Goal: Task Accomplishment & Management: Use online tool/utility

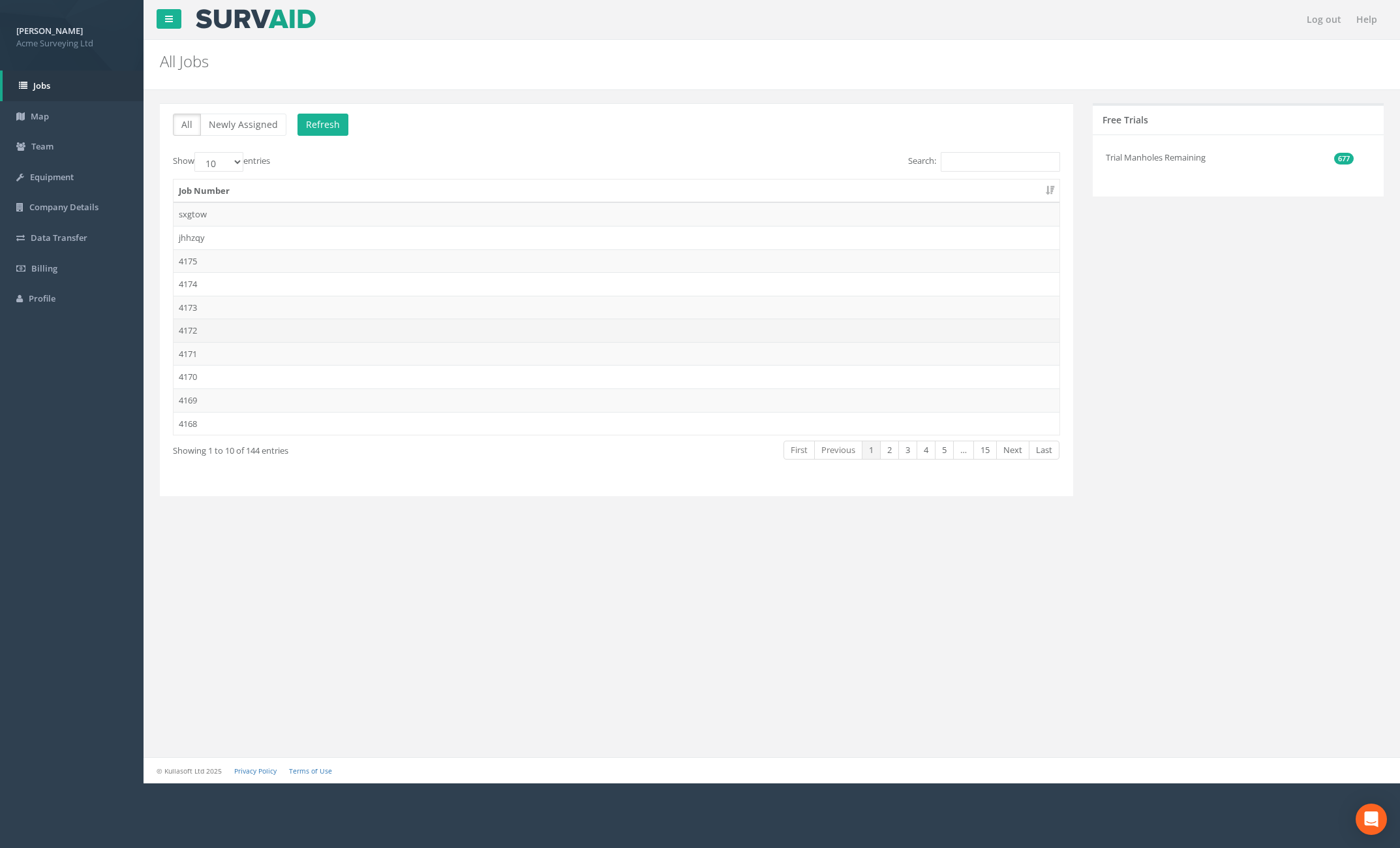
click at [304, 335] on td "4172" at bounding box center [617, 329] width 886 height 23
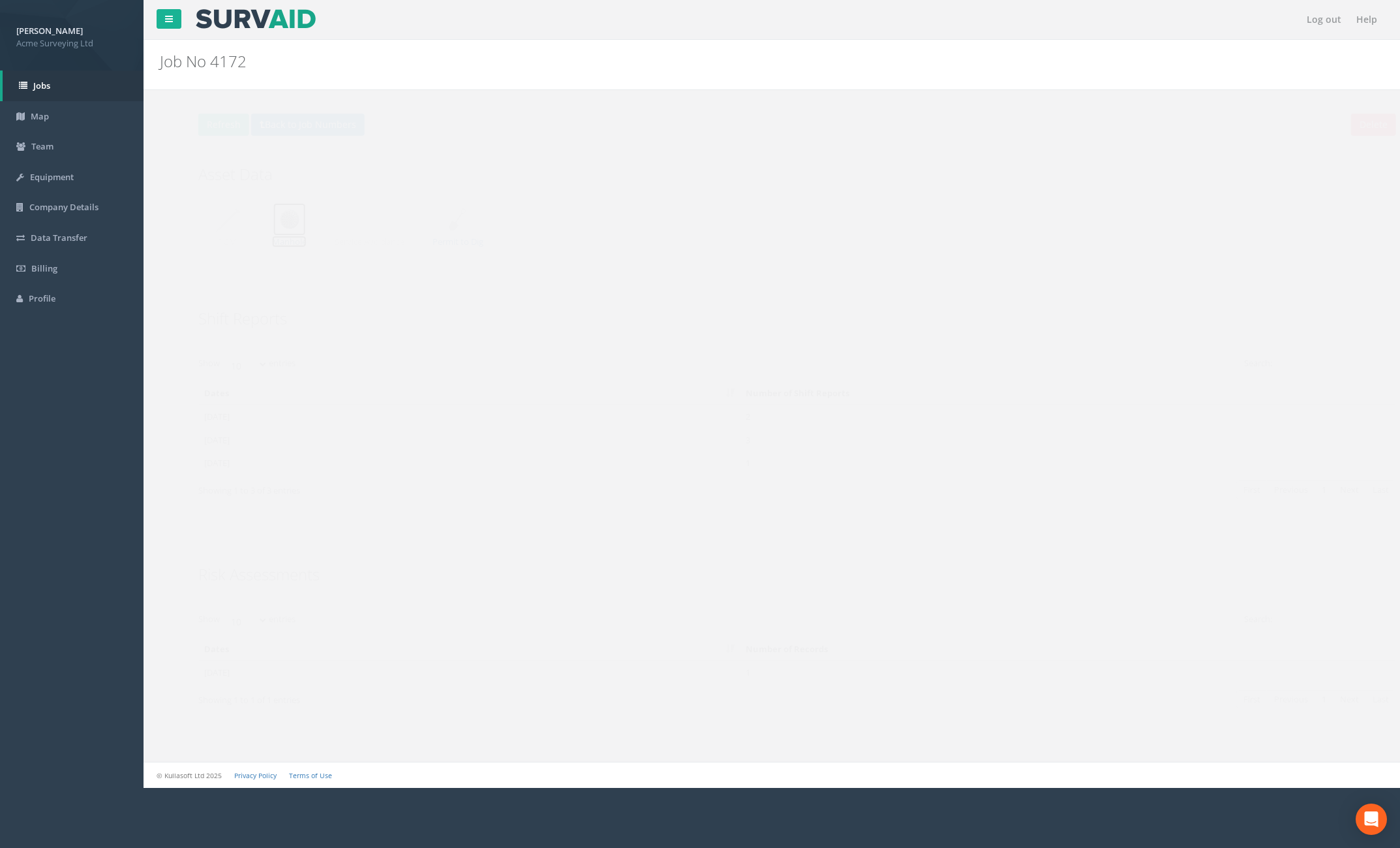
click at [262, 226] on img at bounding box center [264, 219] width 33 height 33
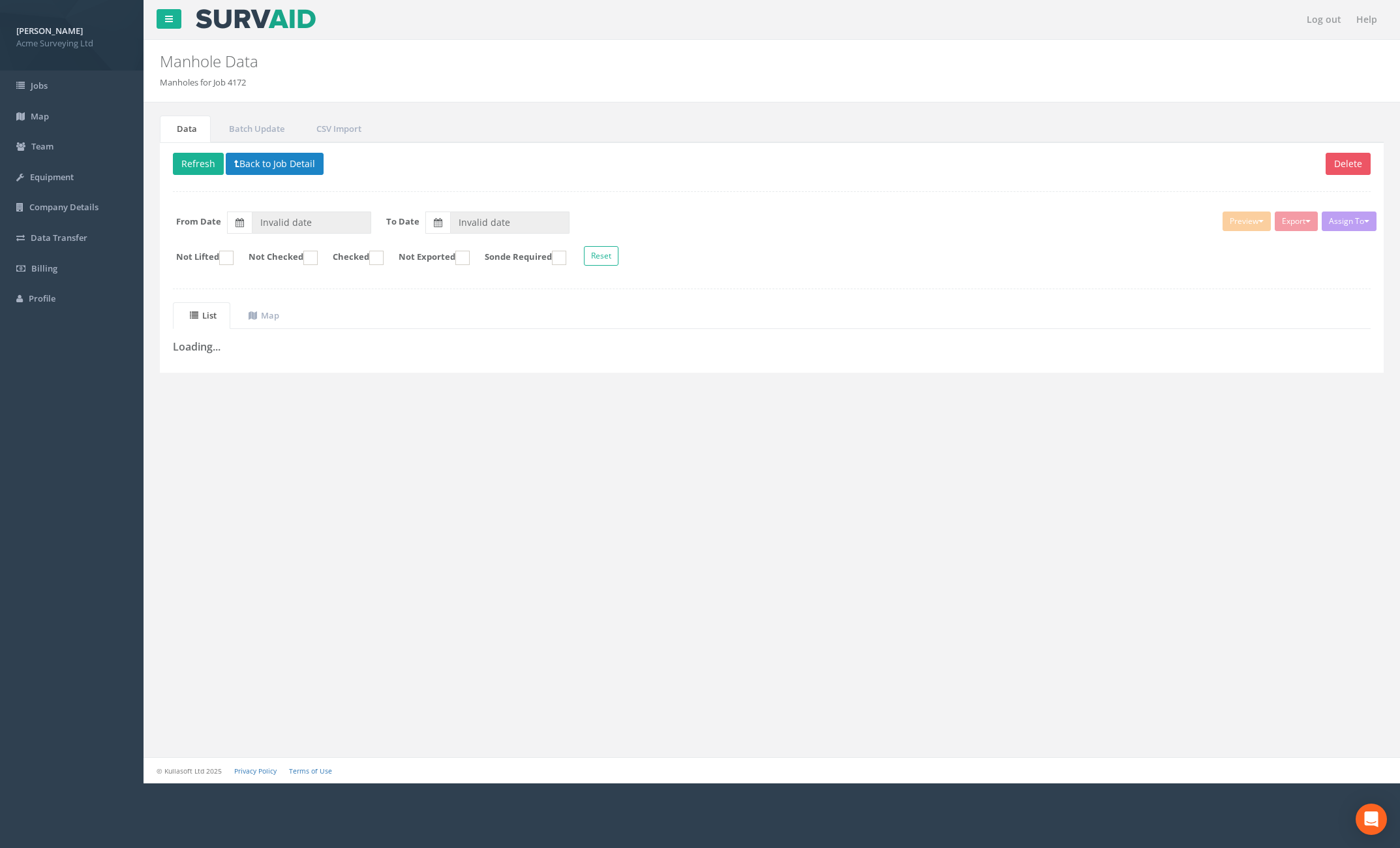
type input "[DATE]"
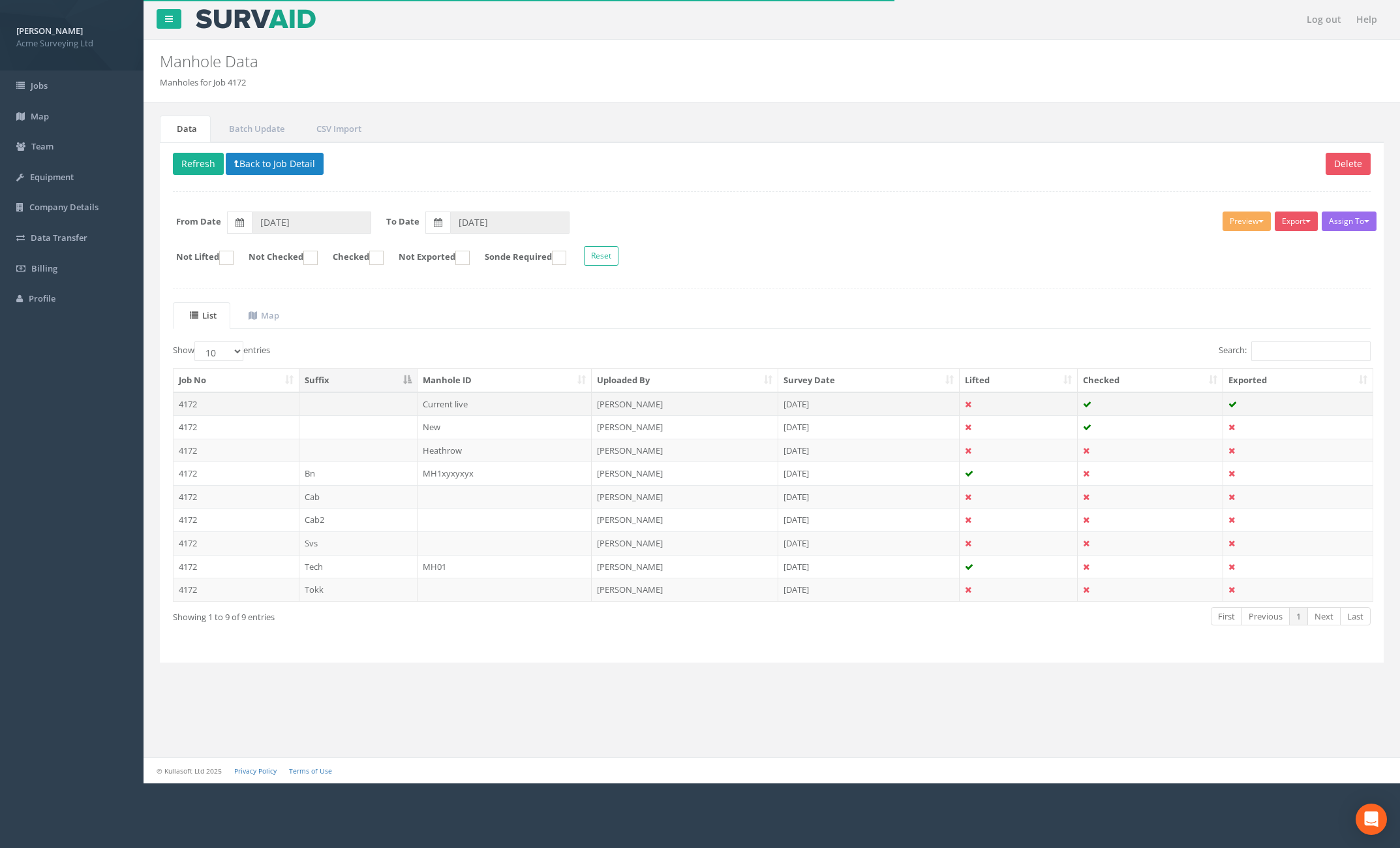
click at [339, 408] on td at bounding box center [358, 403] width 118 height 23
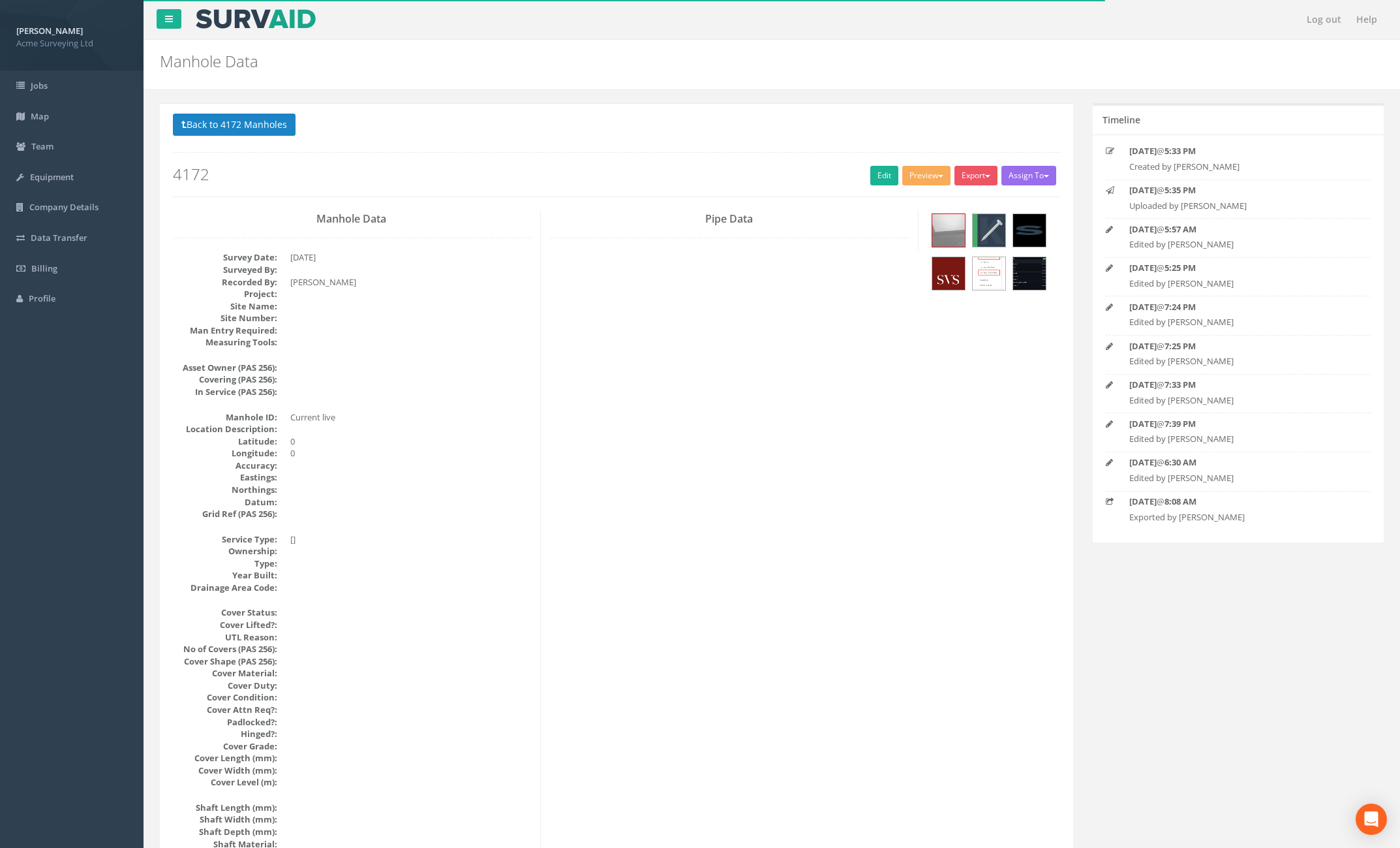
click at [875, 164] on div "Back to 4172 Manholes Back to Map Assign To Amazing Surveys Ltd Cracking Survey…" at bounding box center [617, 155] width 887 height 83
click at [877, 170] on link "Edit" at bounding box center [884, 176] width 28 height 19
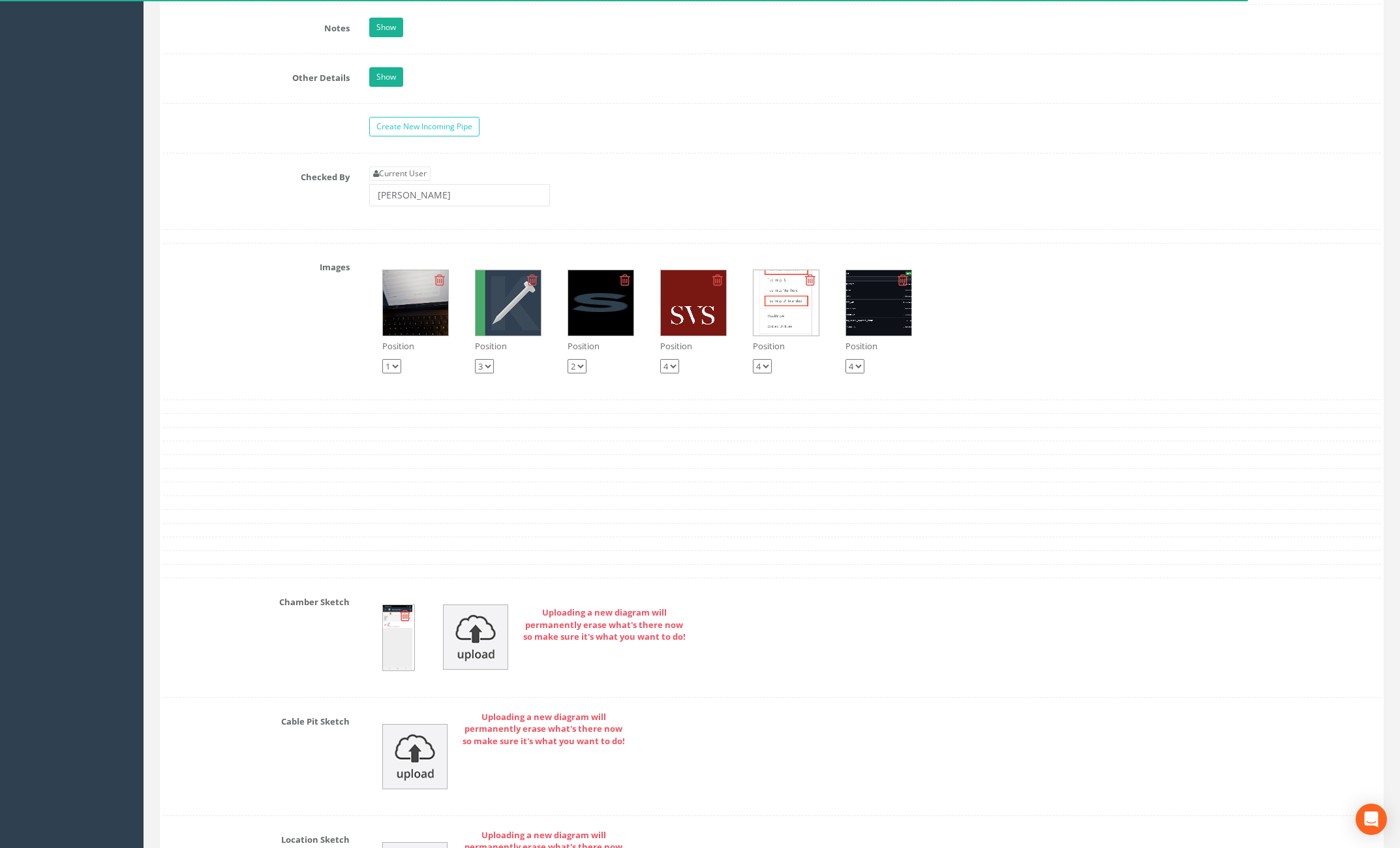
scroll to position [2017, 0]
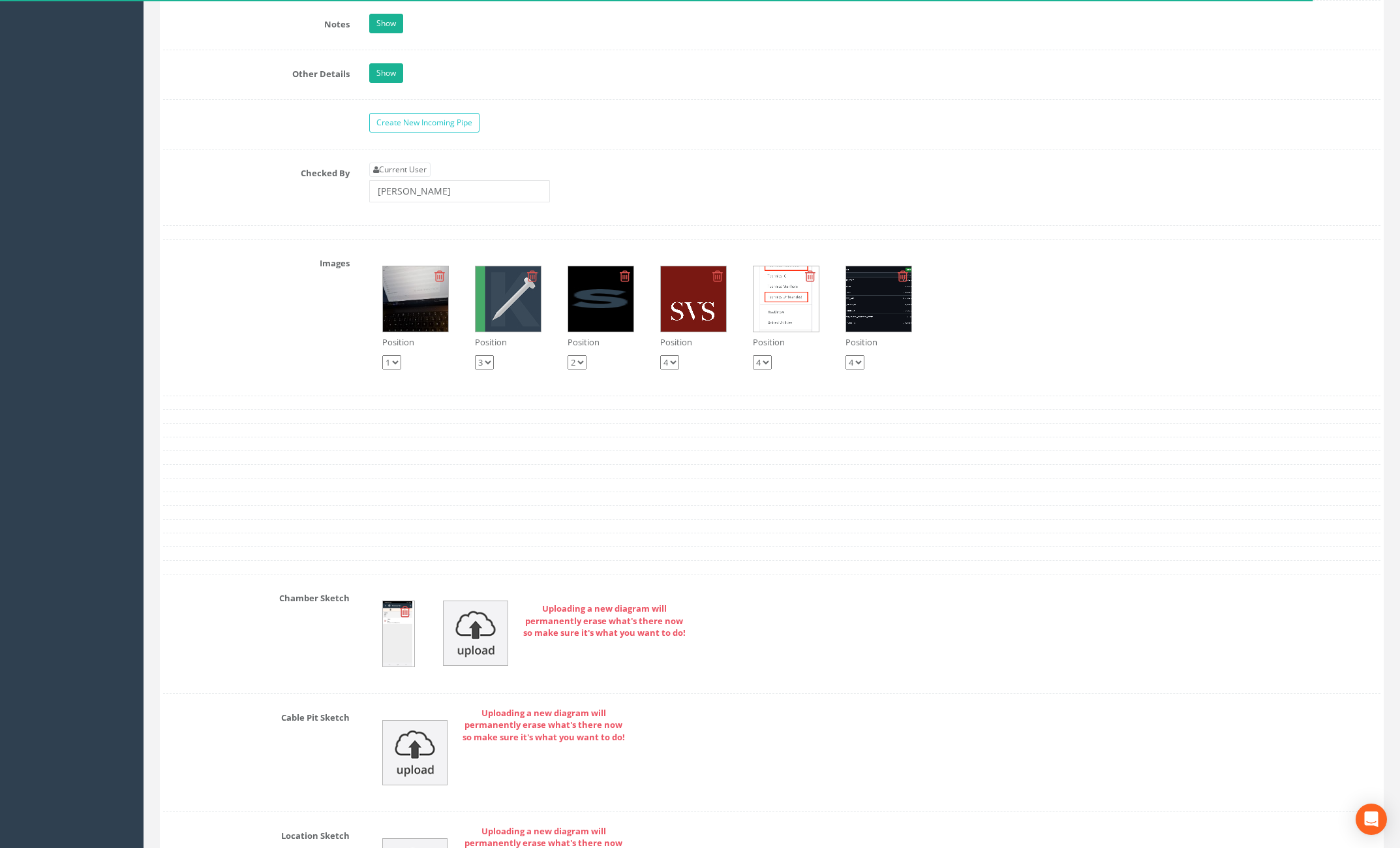
click at [906, 276] on icon at bounding box center [902, 276] width 10 height 13
select select "string:2"
select select "string:3"
select select "string:5"
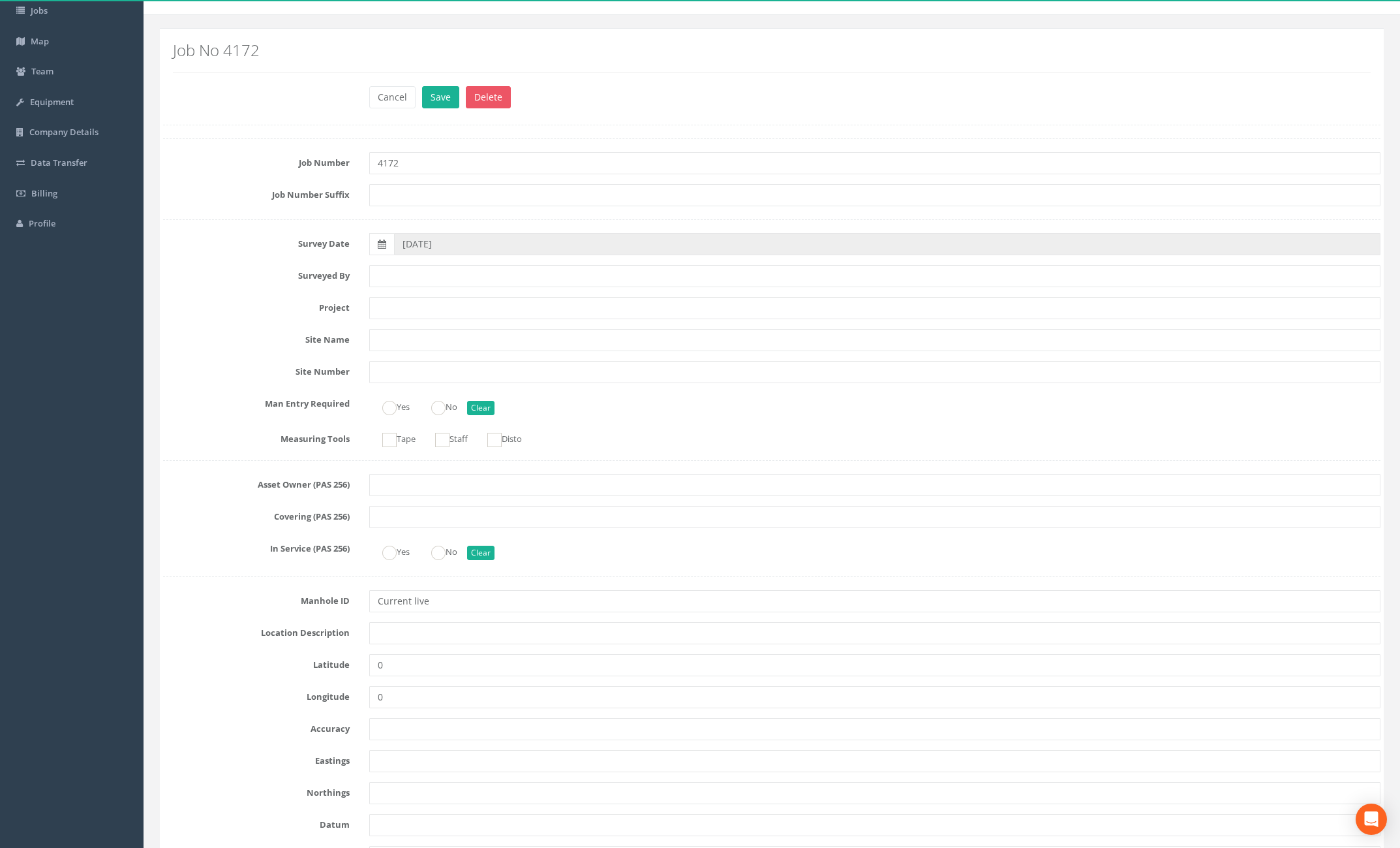
scroll to position [0, 0]
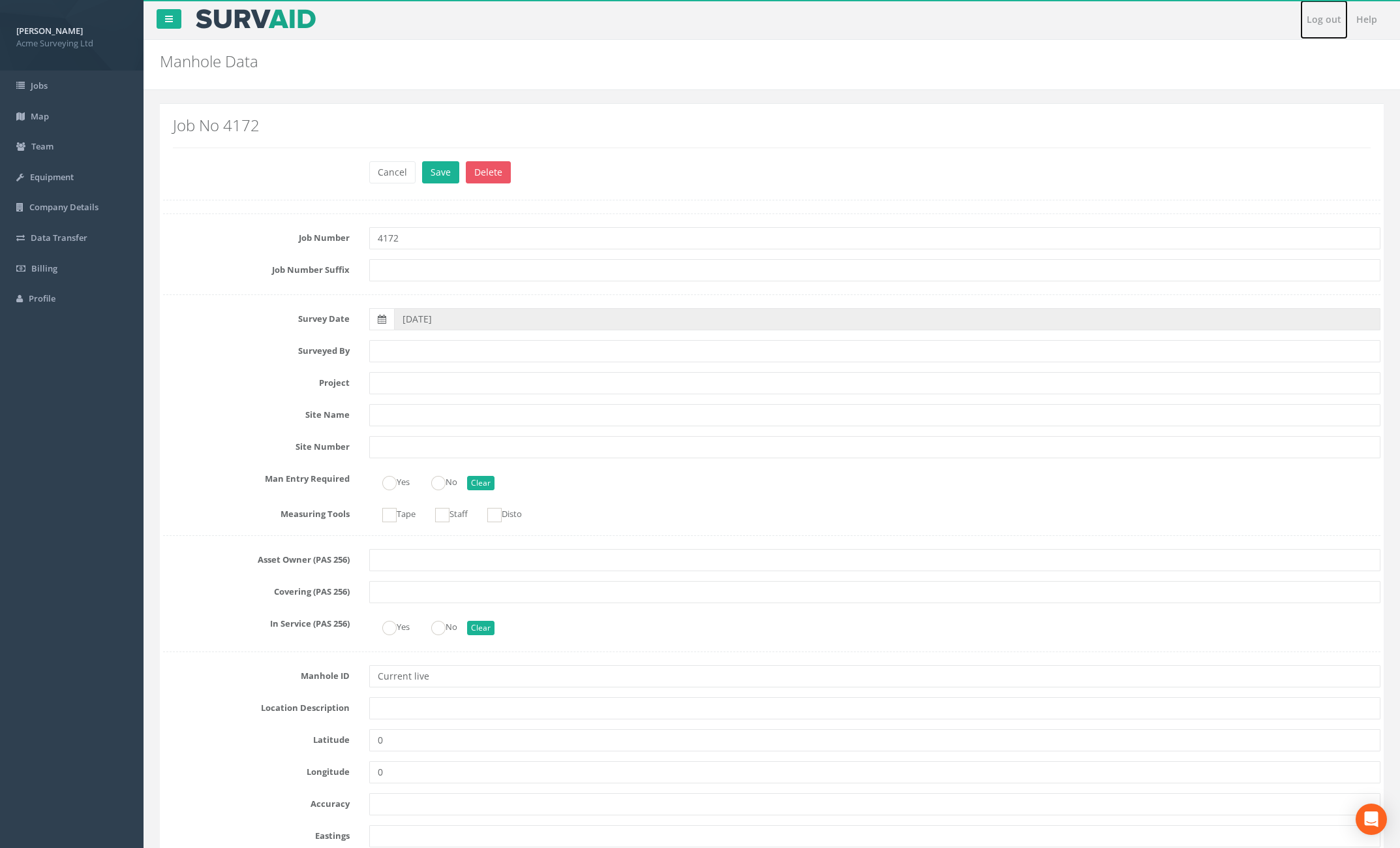
click at [1324, 17] on link "Log out" at bounding box center [1324, 19] width 47 height 39
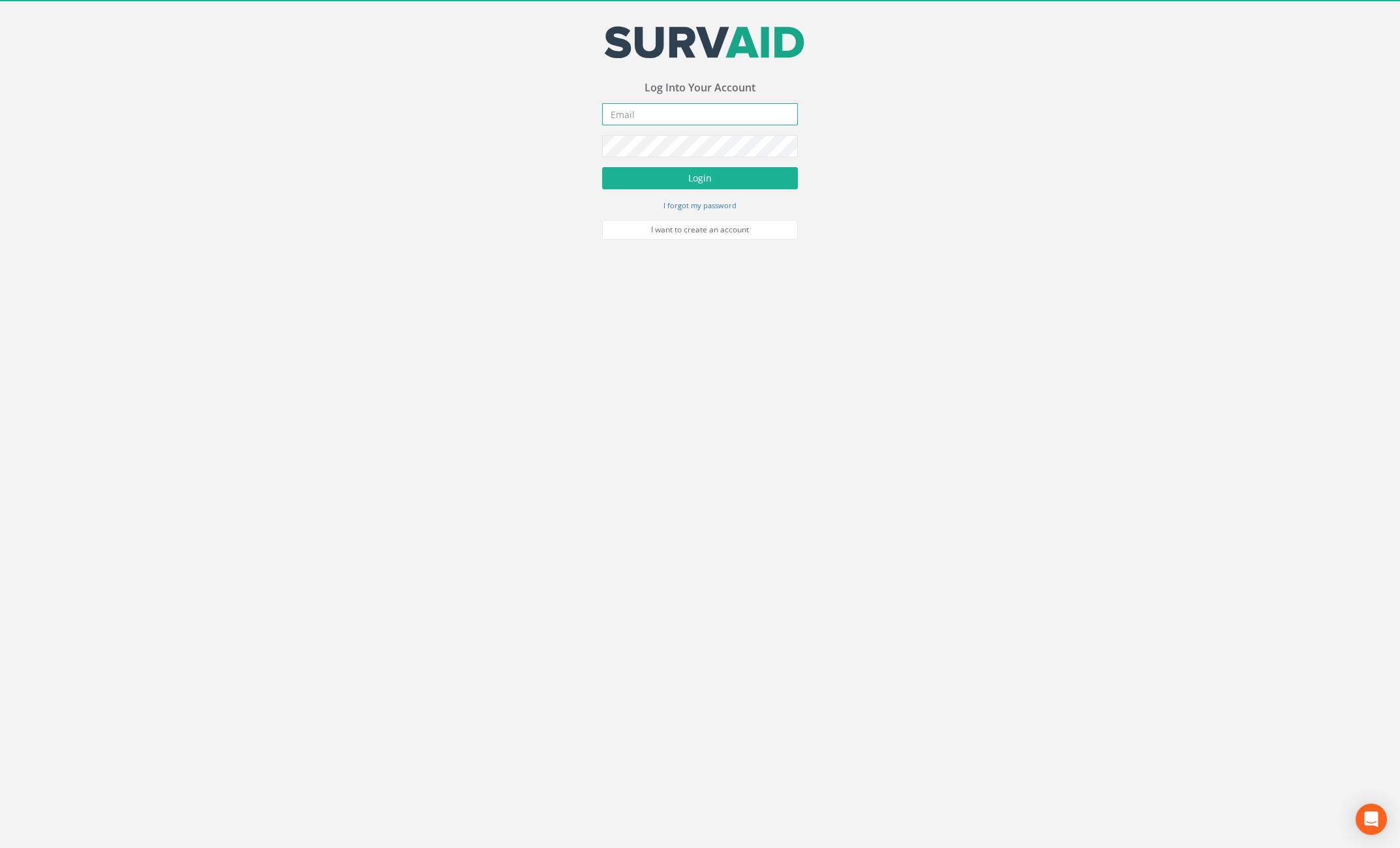
click at [745, 115] on input "email" at bounding box center [700, 114] width 196 height 23
type input "[PERSON_NAME][EMAIL_ADDRESS][PERSON_NAME][DOMAIN_NAME]"
click at [746, 172] on button "Login" at bounding box center [700, 178] width 196 height 23
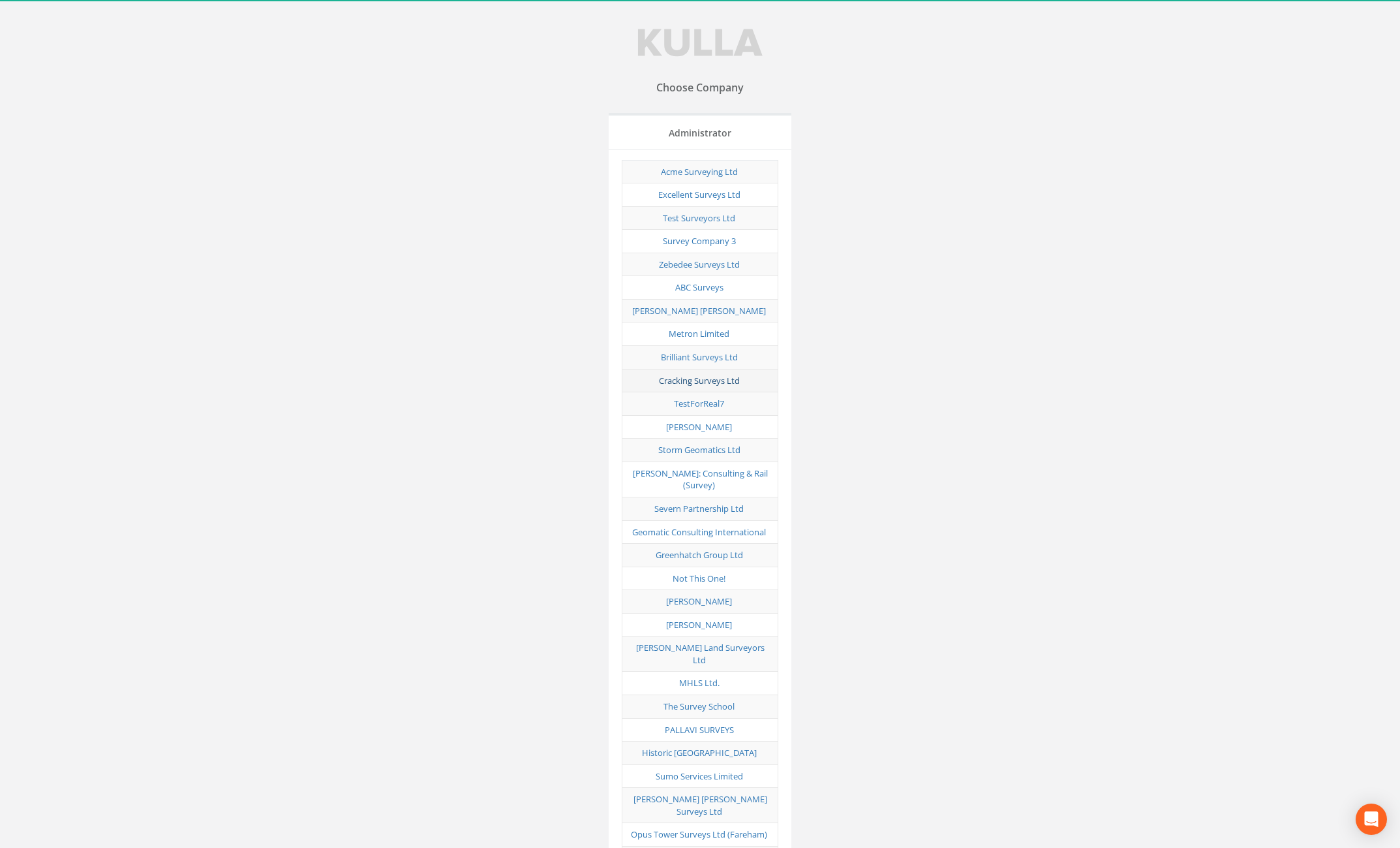
scroll to position [4067, 0]
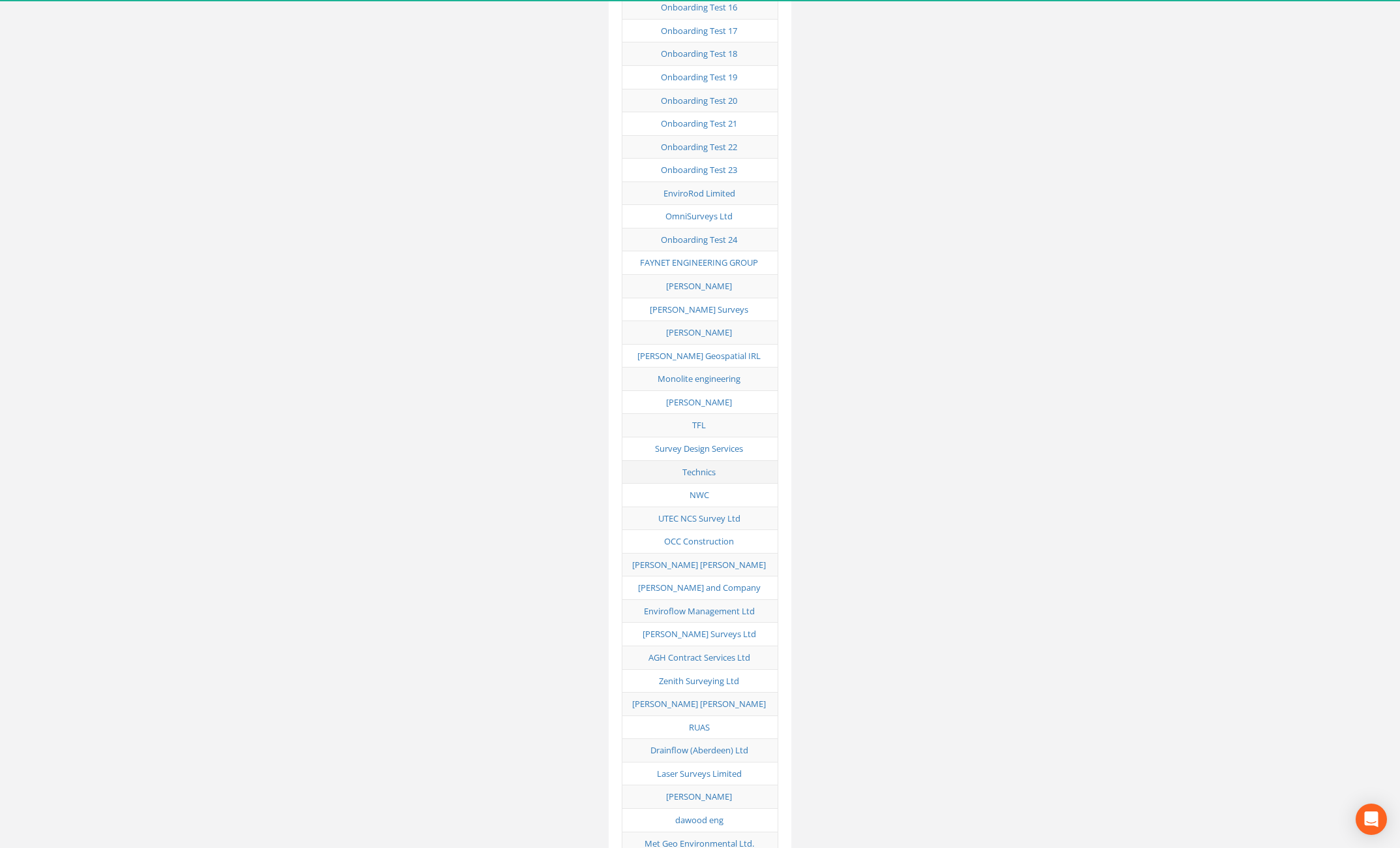
click at [693, 460] on td "Technics" at bounding box center [700, 471] width 156 height 23
click at [698, 466] on link "Technics" at bounding box center [699, 472] width 33 height 12
